Goal: Task Accomplishment & Management: Manage account settings

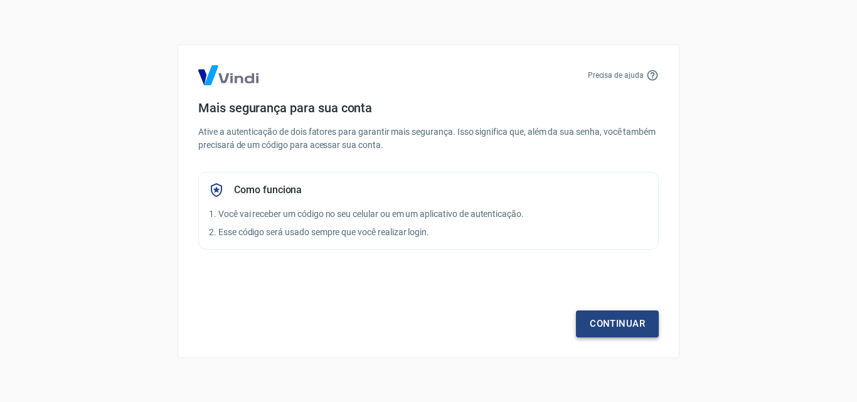
click at [610, 329] on link "Continuar" at bounding box center [617, 323] width 83 height 26
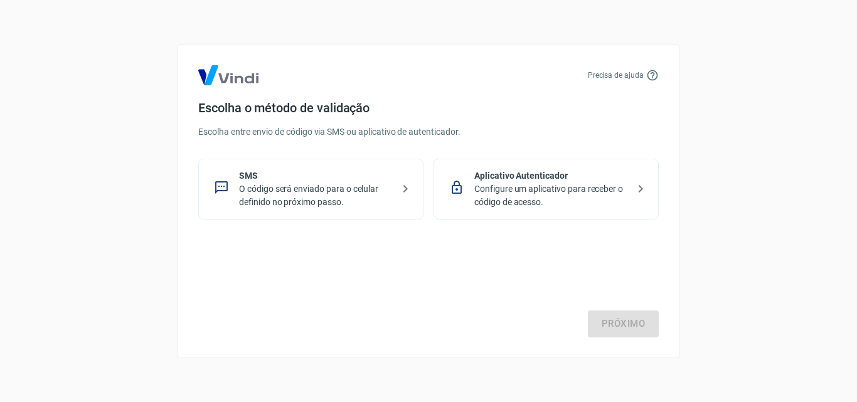
click at [333, 201] on p "O código será enviado para o celular definido no próximo passo." at bounding box center [316, 196] width 154 height 26
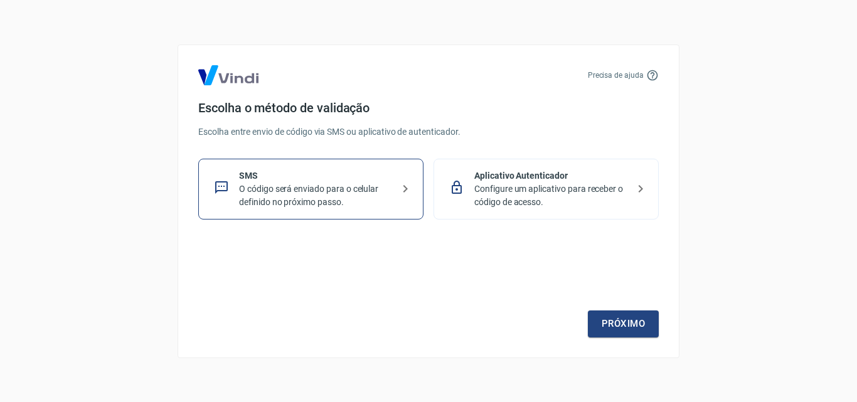
click at [366, 188] on p "O código será enviado para o celular definido no próximo passo." at bounding box center [316, 196] width 154 height 26
click at [336, 181] on p "SMS" at bounding box center [316, 175] width 154 height 13
click at [632, 321] on link "Próximo" at bounding box center [623, 323] width 71 height 26
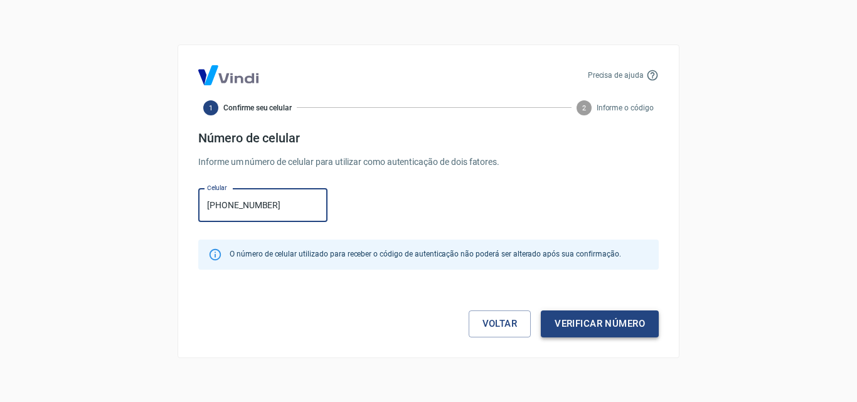
type input "[PHONE_NUMBER]"
click at [591, 327] on button "Verificar número" at bounding box center [600, 323] width 118 height 26
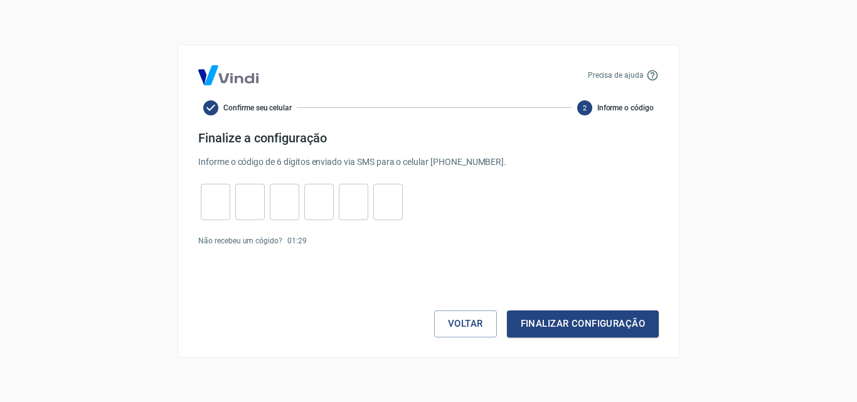
click at [218, 198] on input "tel" at bounding box center [215, 201] width 29 height 27
type input "7"
type input "3"
type input "2"
type input "7"
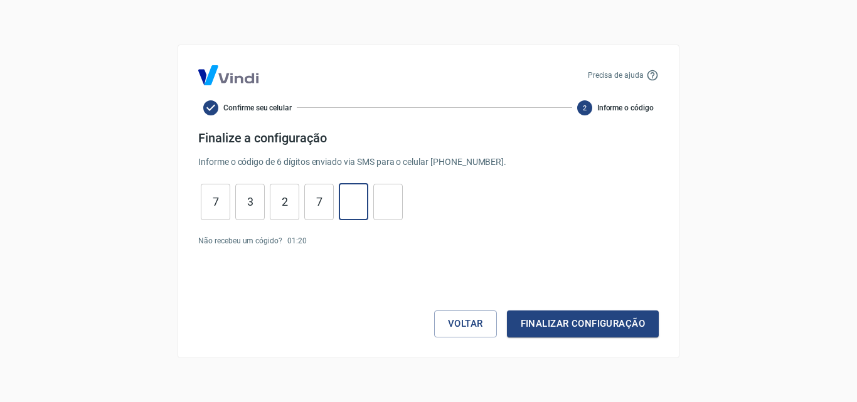
type input "2"
type input "4"
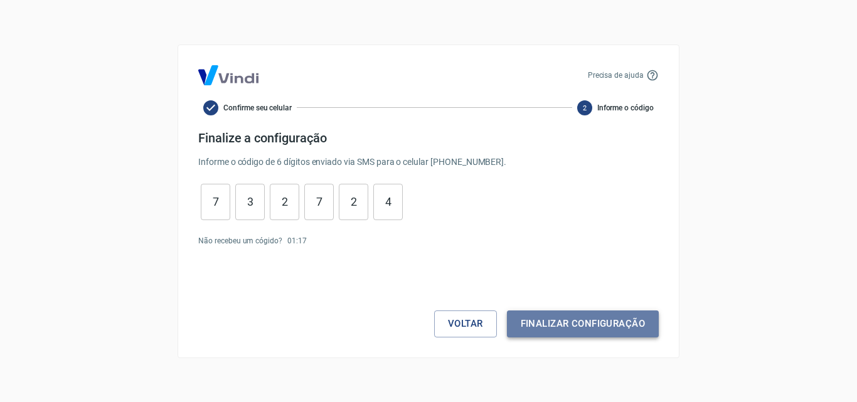
click at [575, 324] on button "Finalizar configuração" at bounding box center [583, 323] width 152 height 26
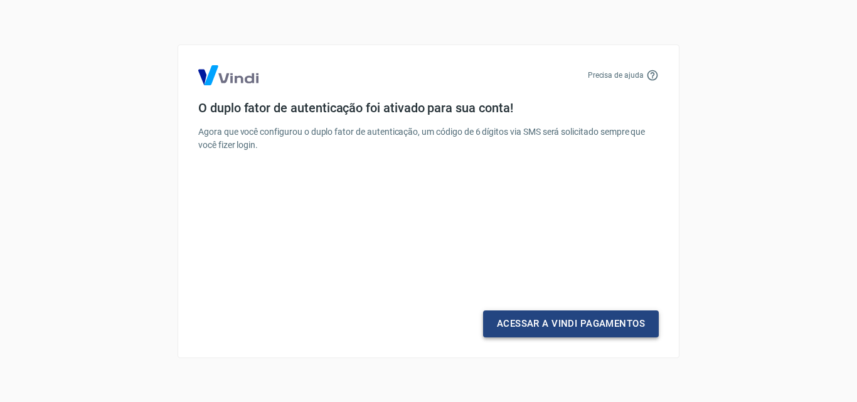
click at [614, 323] on link "Acessar a Vindi Pagamentos" at bounding box center [571, 323] width 176 height 26
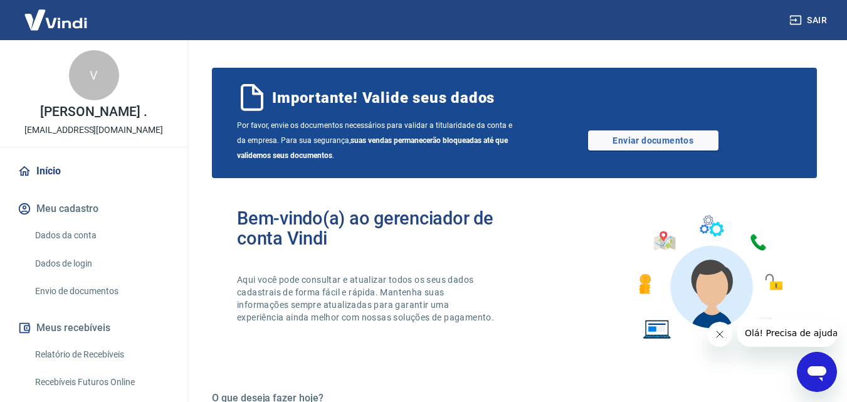
scroll to position [137, 0]
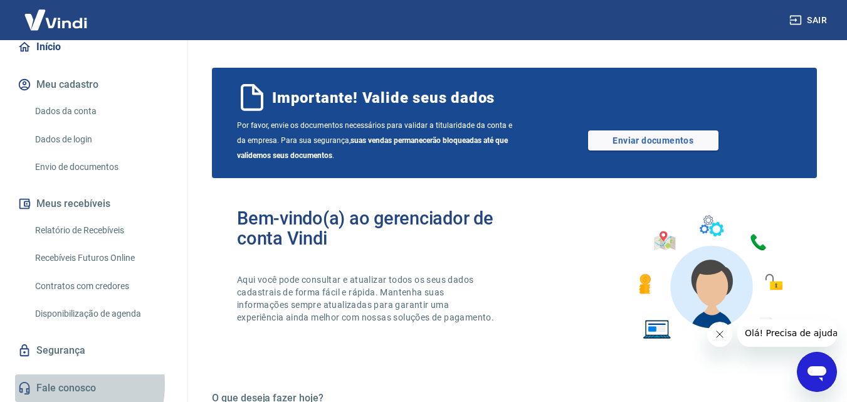
click at [54, 384] on link "Fale conosco" at bounding box center [93, 388] width 157 height 28
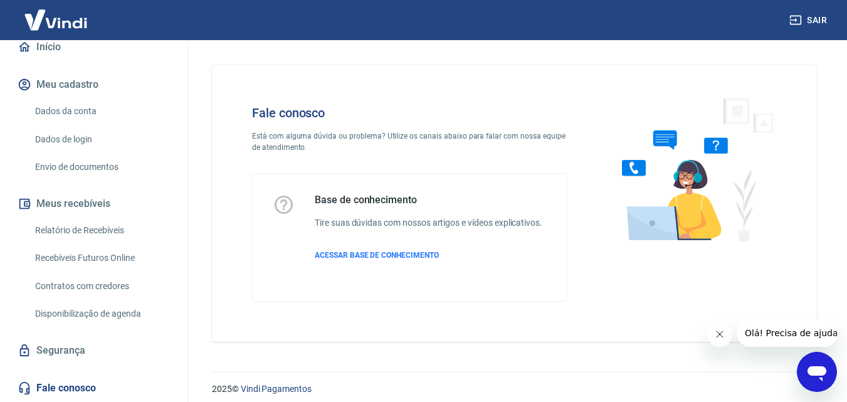
scroll to position [9, 0]
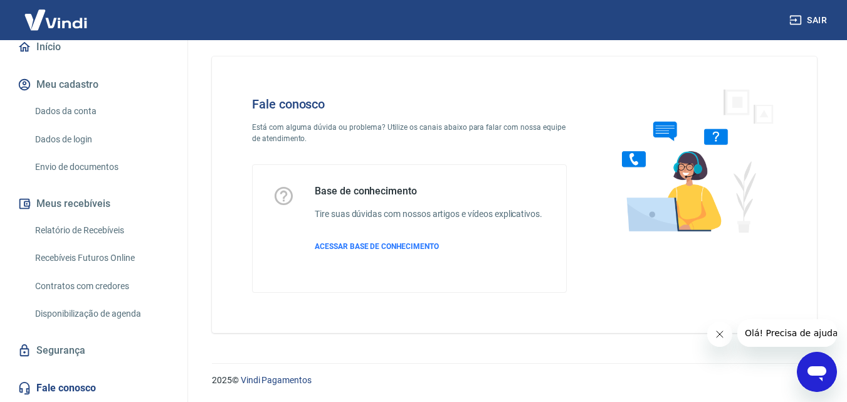
click at [815, 369] on icon "Abrir janela de mensagens" at bounding box center [817, 373] width 19 height 15
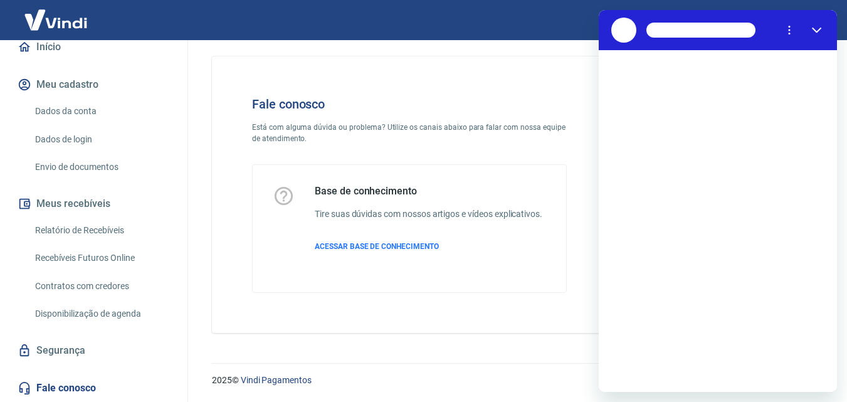
scroll to position [0, 0]
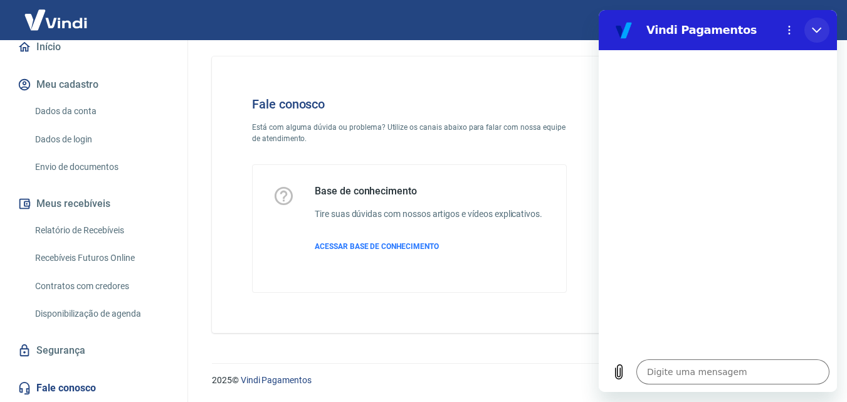
click at [817, 35] on button "Fechar" at bounding box center [817, 30] width 25 height 25
type textarea "x"
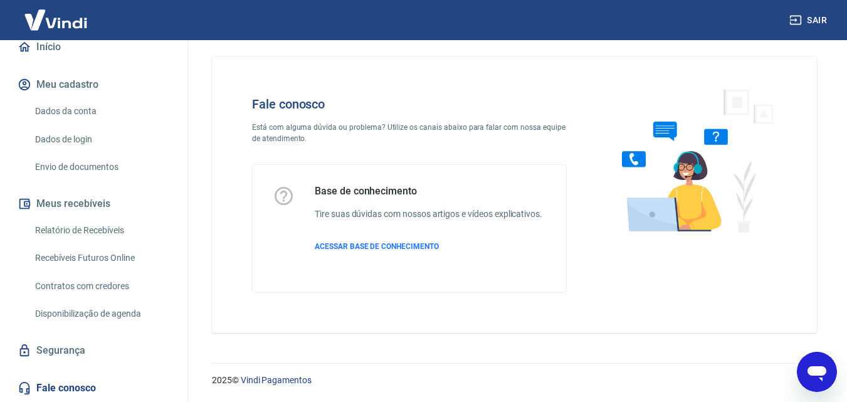
scroll to position [75, 0]
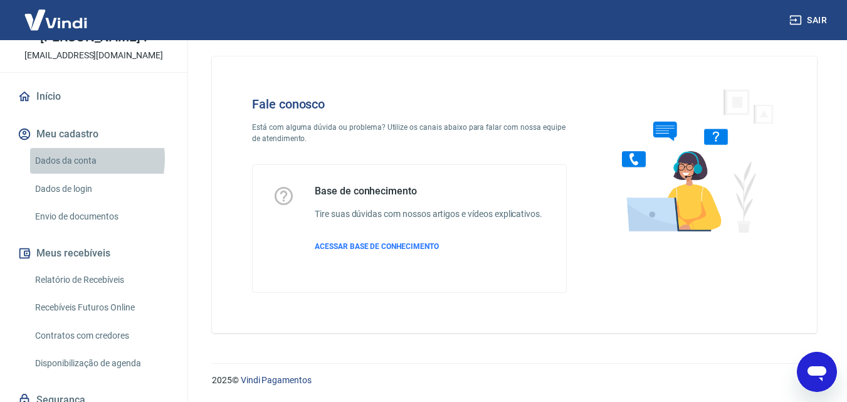
click at [65, 172] on link "Dados da conta" at bounding box center [101, 161] width 142 height 26
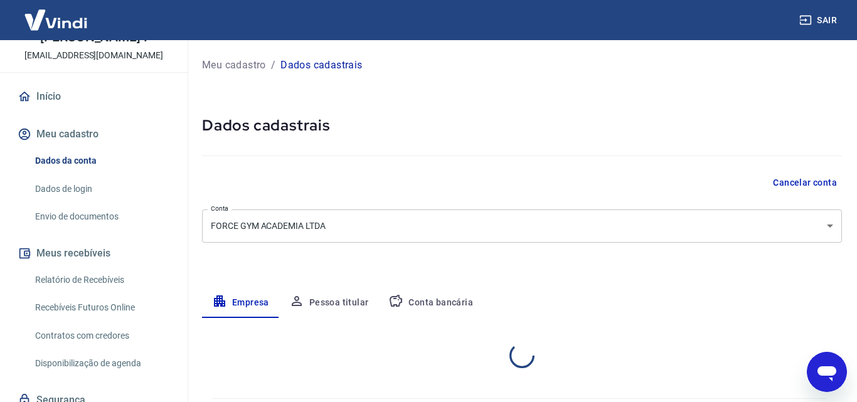
select select "RS"
select select "business"
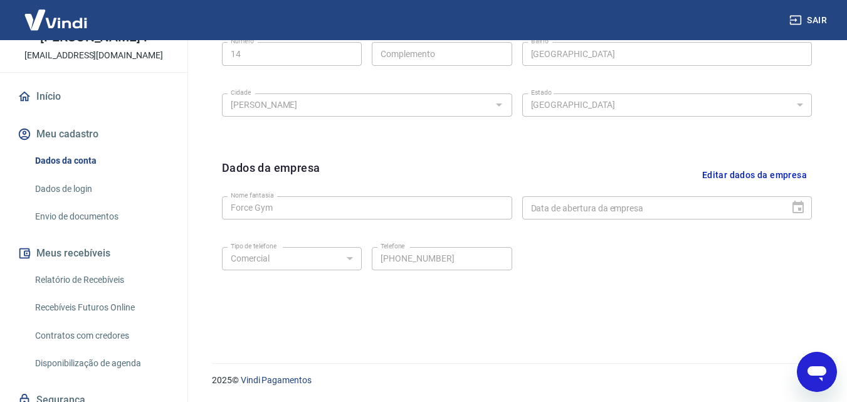
scroll to position [137, 0]
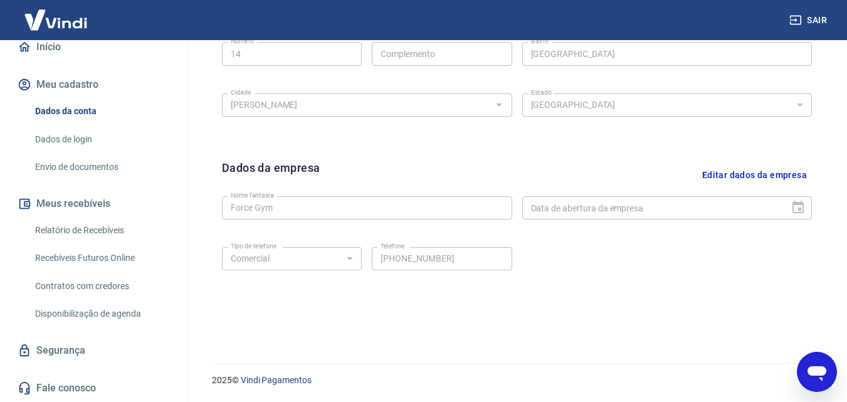
click at [74, 135] on link "Dados de login" at bounding box center [101, 140] width 142 height 26
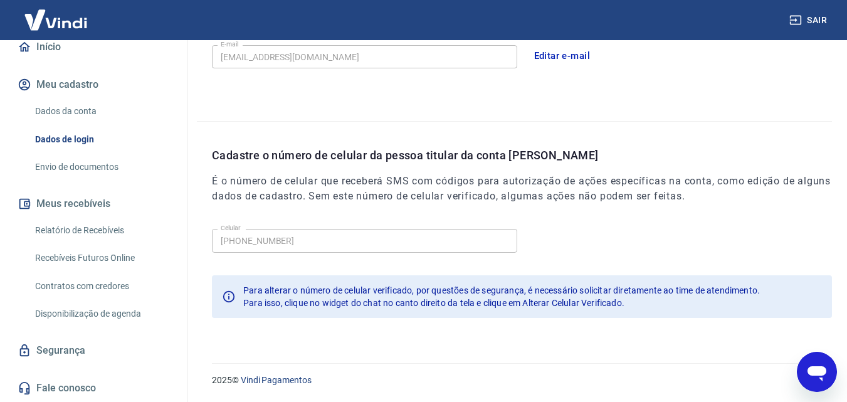
scroll to position [401, 0]
click at [75, 169] on link "Envio de documentos" at bounding box center [101, 167] width 142 height 26
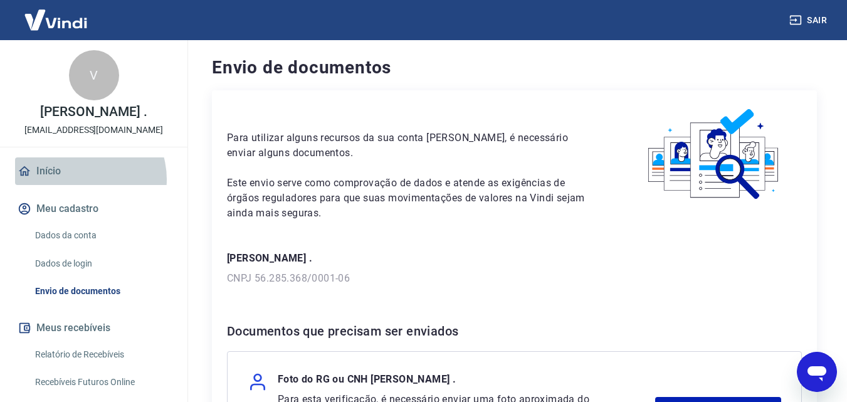
click at [81, 185] on link "Início" at bounding box center [93, 171] width 157 height 28
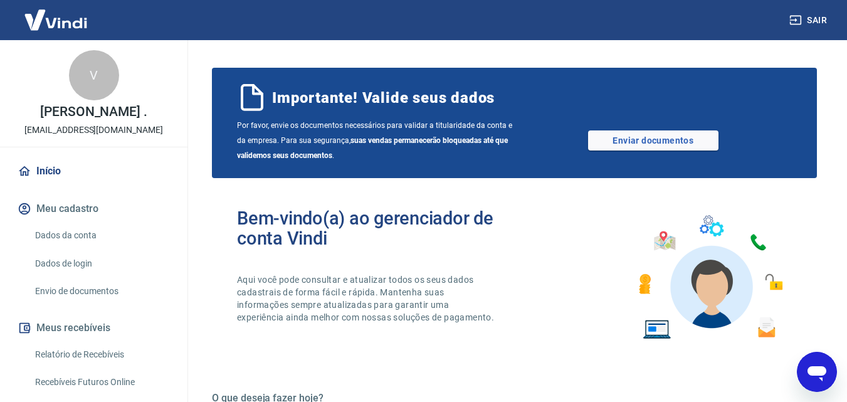
type textarea "x"
click at [628, 133] on link "Enviar documentos" at bounding box center [653, 140] width 130 height 20
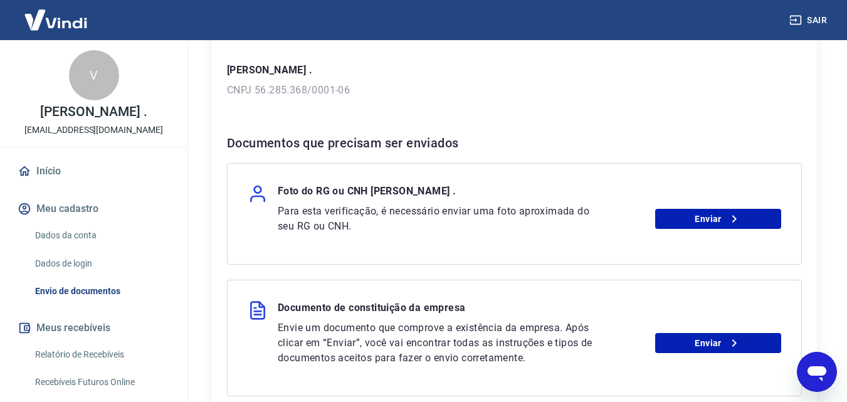
scroll to position [251, 0]
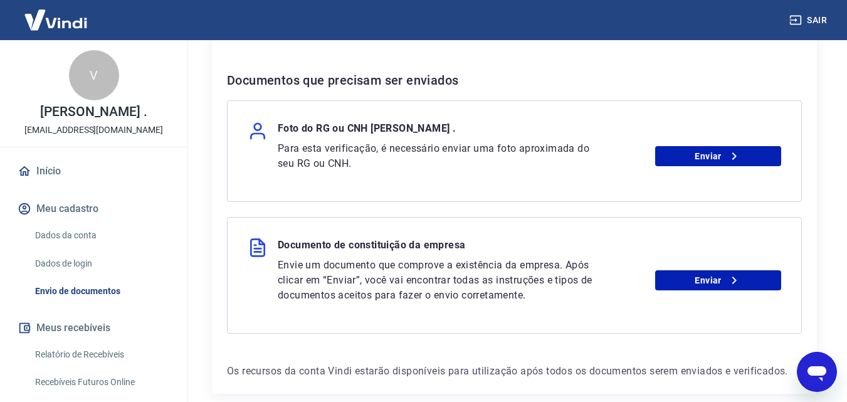
click at [386, 166] on p "Para esta verificação, é necessário enviar uma foto aproximada do seu RG ou CNH." at bounding box center [441, 156] width 327 height 30
click at [733, 157] on icon at bounding box center [734, 156] width 15 height 15
